Goal: Information Seeking & Learning: Learn about a topic

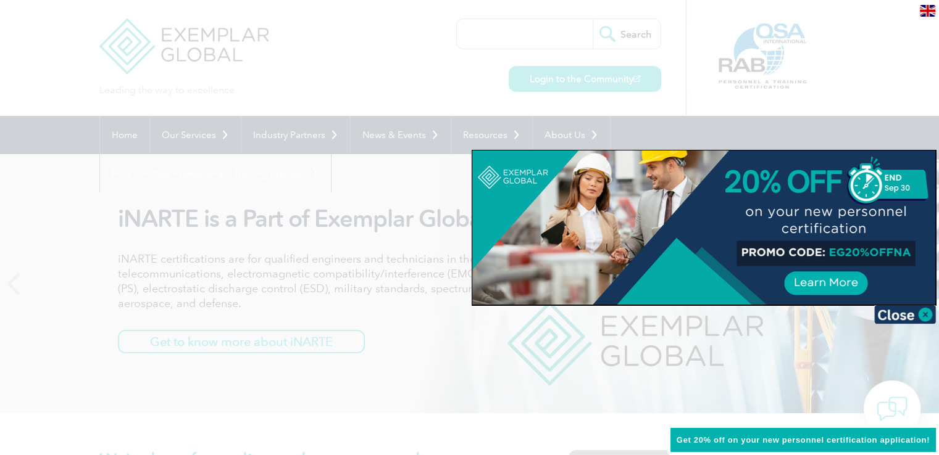
click at [382, 258] on div at bounding box center [469, 227] width 939 height 455
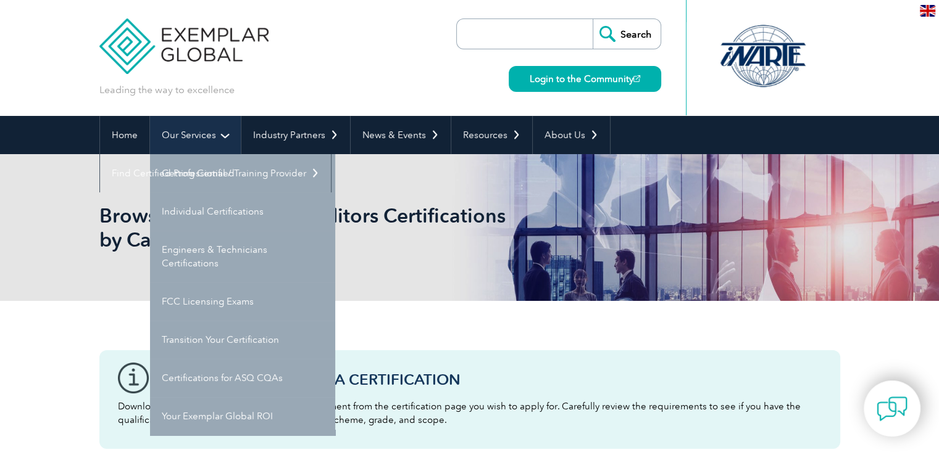
click at [206, 137] on link "Our Services" at bounding box center [195, 135] width 91 height 38
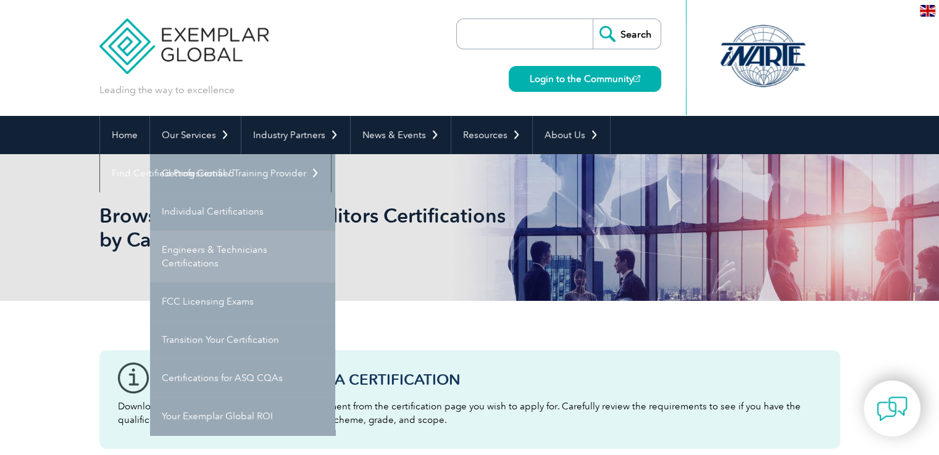
click at [221, 252] on link "Engineers & Technicians Certifications" at bounding box center [242, 257] width 185 height 52
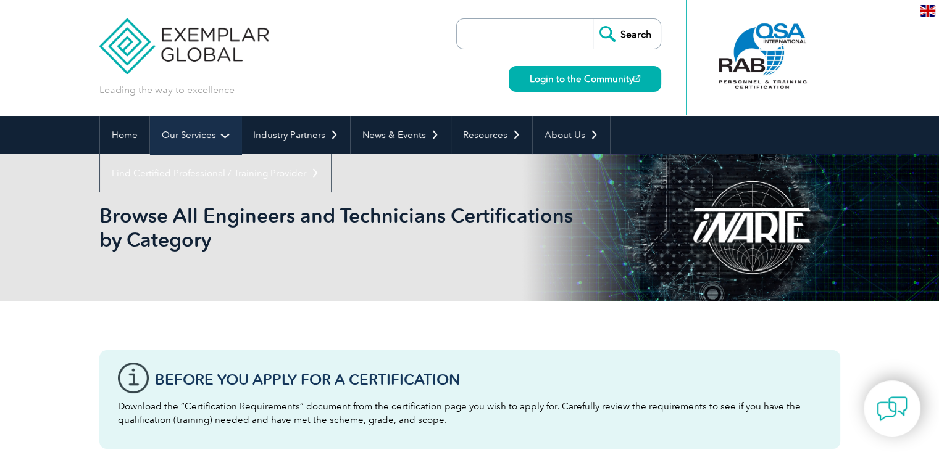
click at [211, 123] on link "Our Services" at bounding box center [195, 135] width 91 height 38
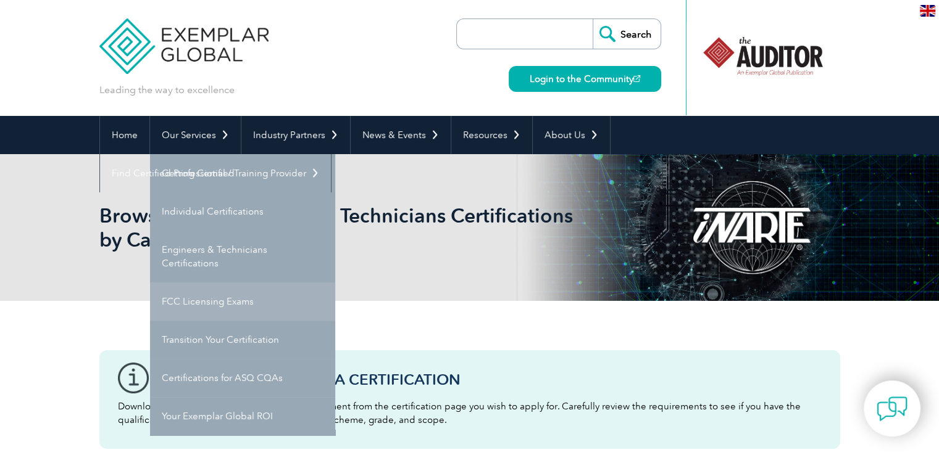
click at [202, 294] on link "FCC Licensing Exams" at bounding box center [242, 302] width 185 height 38
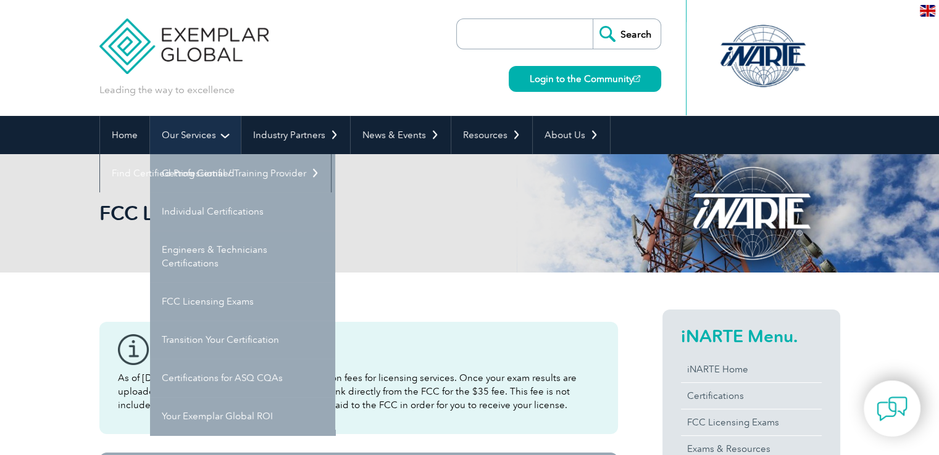
click at [222, 130] on link "Our Services" at bounding box center [195, 135] width 91 height 38
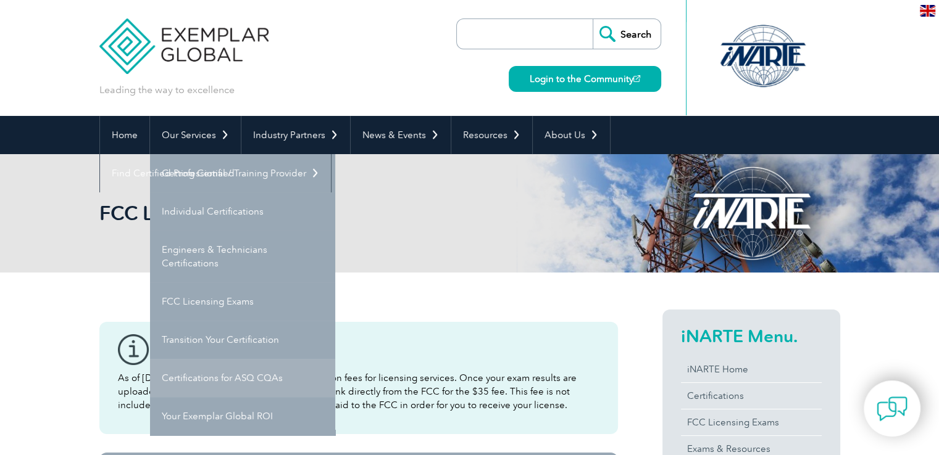
click at [226, 373] on link "Certifications for ASQ CQAs" at bounding box center [242, 378] width 185 height 38
